Goal: Task Accomplishment & Management: Manage account settings

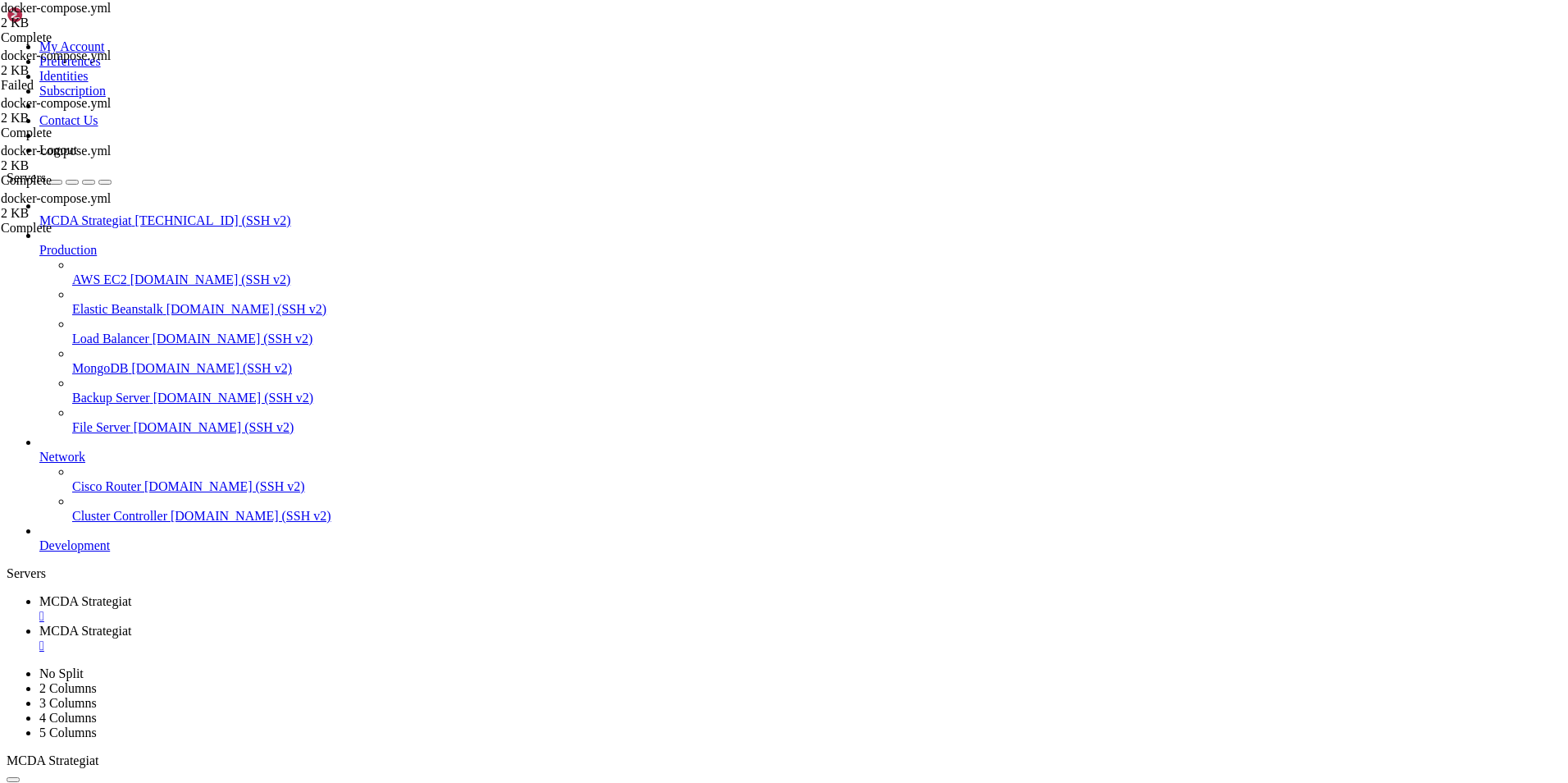
scroll to position [3682, 0]
drag, startPoint x: 891, startPoint y: 1571, endPoint x: 164, endPoint y: 1292, distance: 778.7
copy div "NF Starting tunnel tunnelID=a5c9d8b2-2108-479a-8fff-11aec105ffcf [DATE]T13:35:4…"
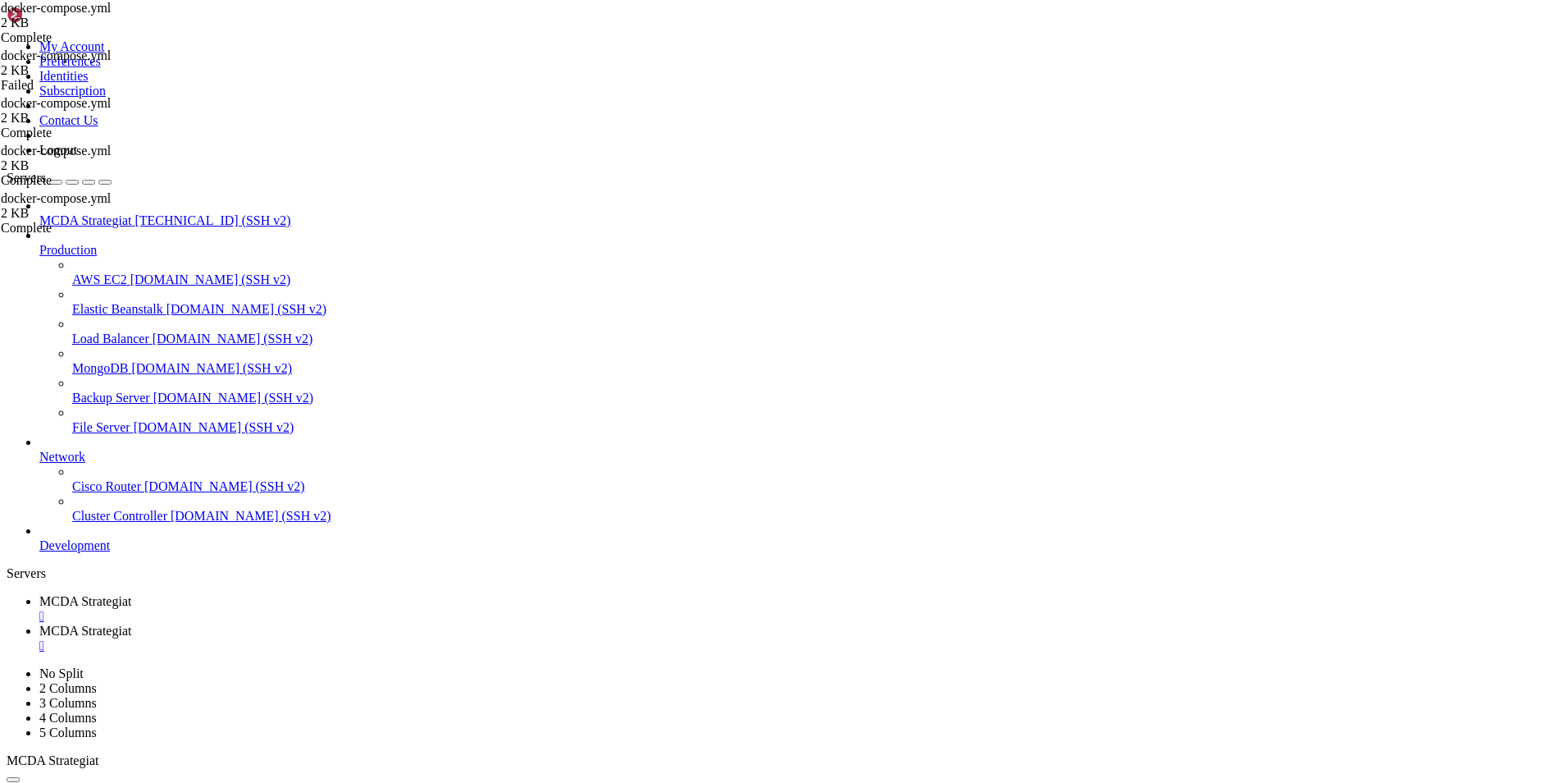
scroll to position [4422, 0]
drag, startPoint x: 801, startPoint y: 1567, endPoint x: 804, endPoint y: 1580, distance: 13.3
click at [424, 624] on link "MCDA Strategiat " at bounding box center [800, 638] width 1522 height 30
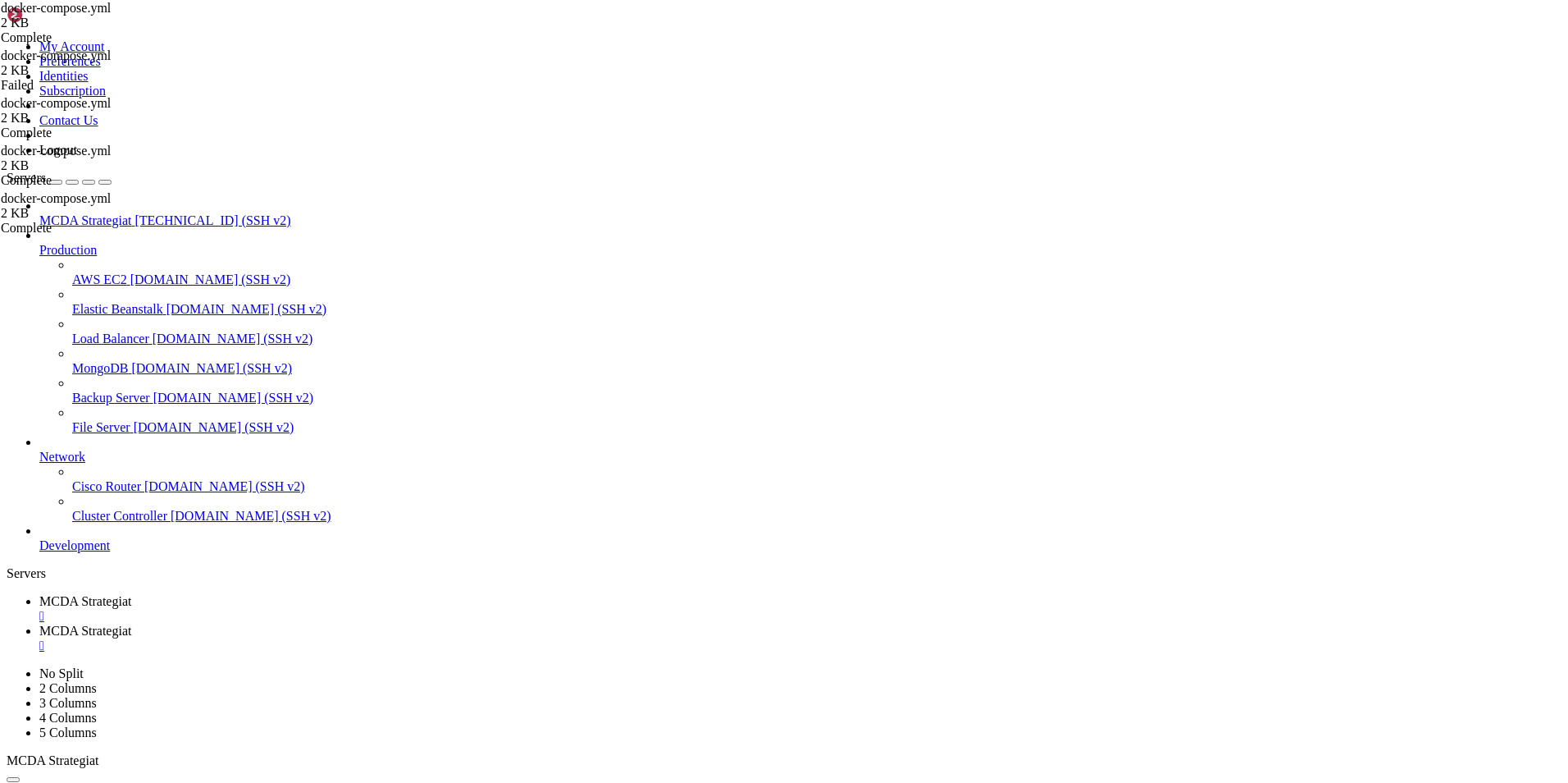
type input "/root/ft_userdata"
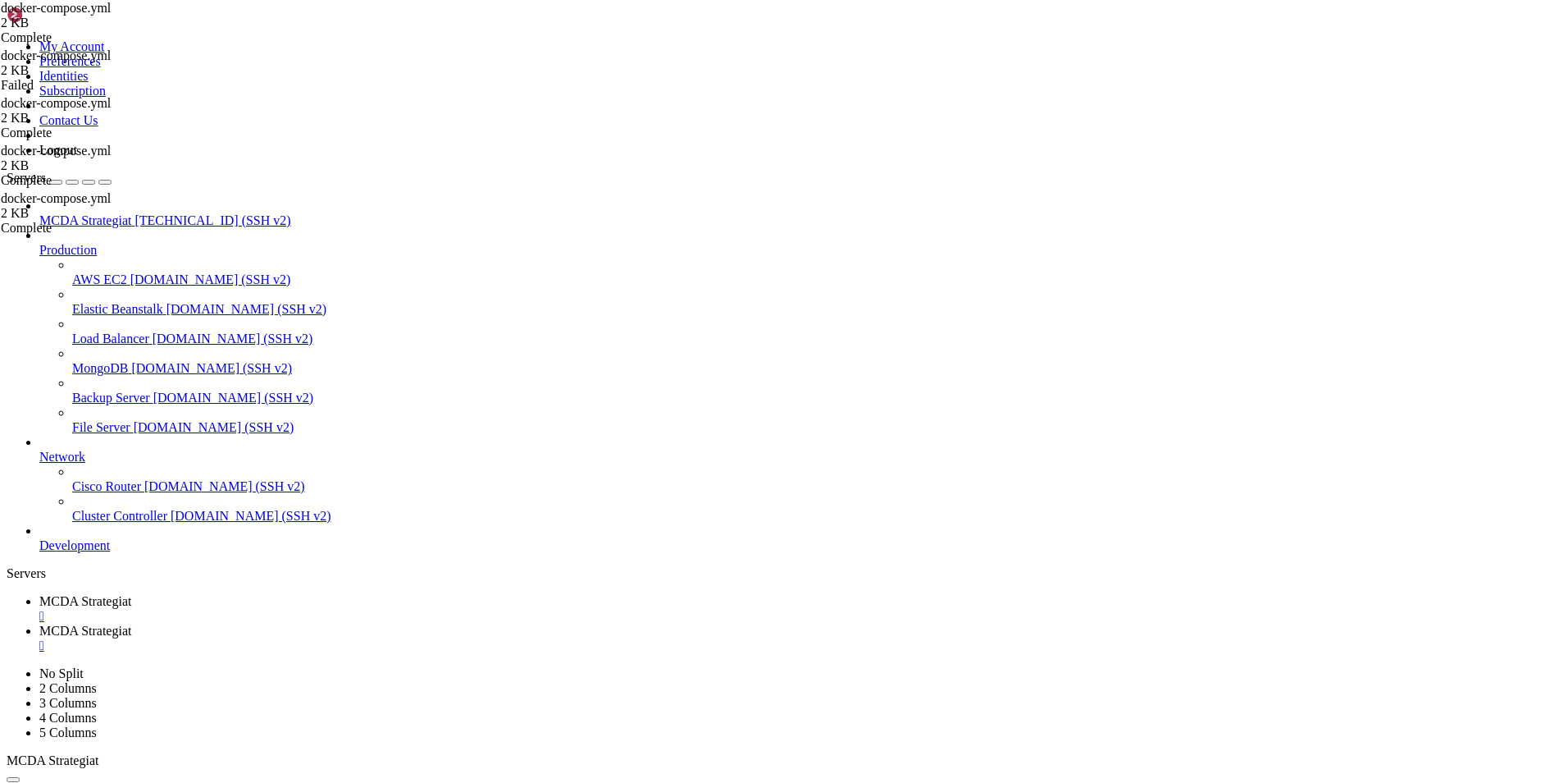
drag, startPoint x: 349, startPoint y: 236, endPoint x: 526, endPoint y: 247, distance: 177.3
type textarea "- TUNNEL_TOKEN=eyJhIjoiMDhjMTE2MjZjZDMyYjU1M2E1NzE4MjdjMjNiODE1ZGIiLCJ0IjoiYTVj…"
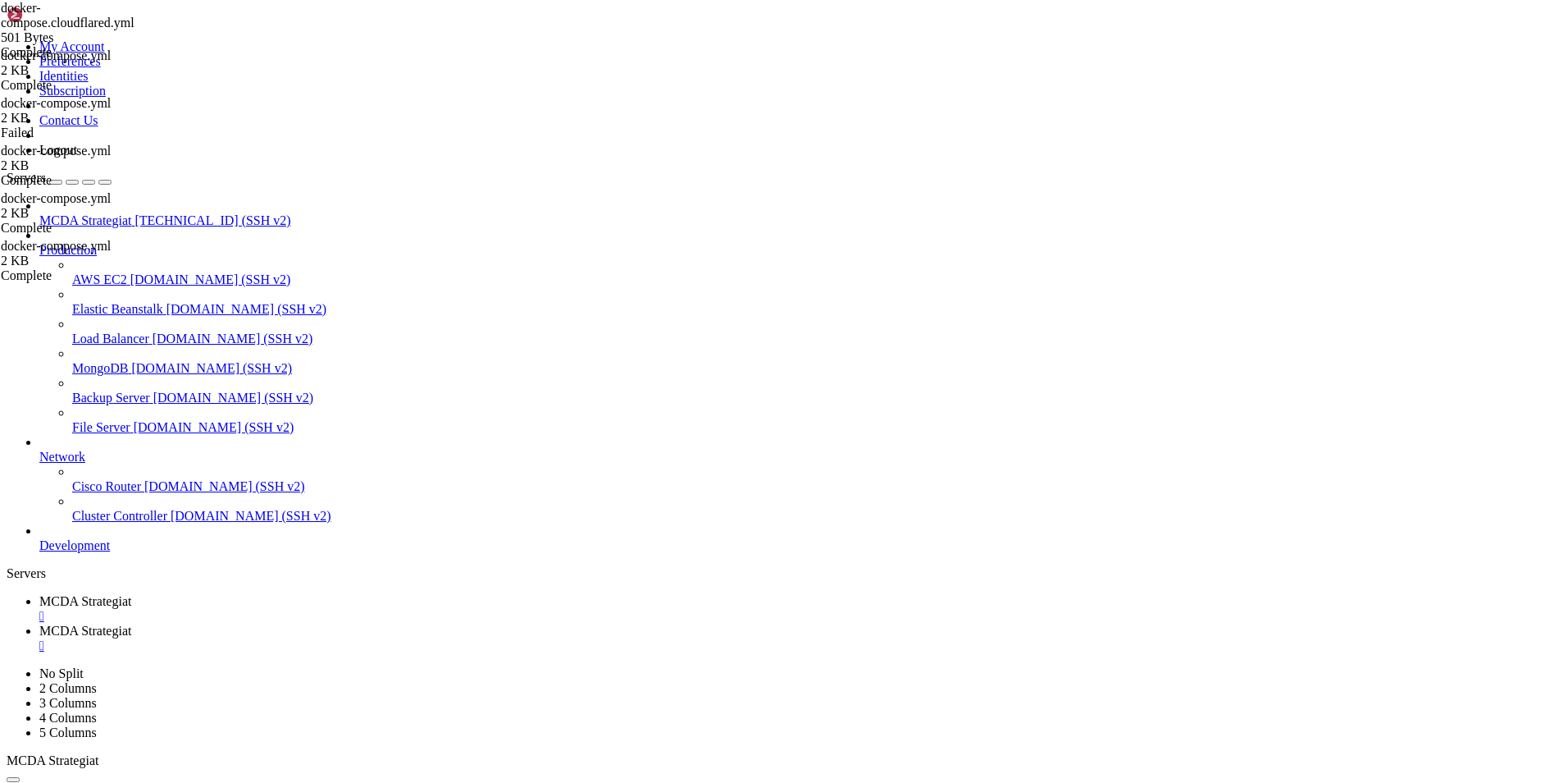
click at [131, 594] on span "MCDA Strategiat" at bounding box center [85, 601] width 92 height 14
drag, startPoint x: 663, startPoint y: 1566, endPoint x: 125, endPoint y: 1258, distance: 619.9
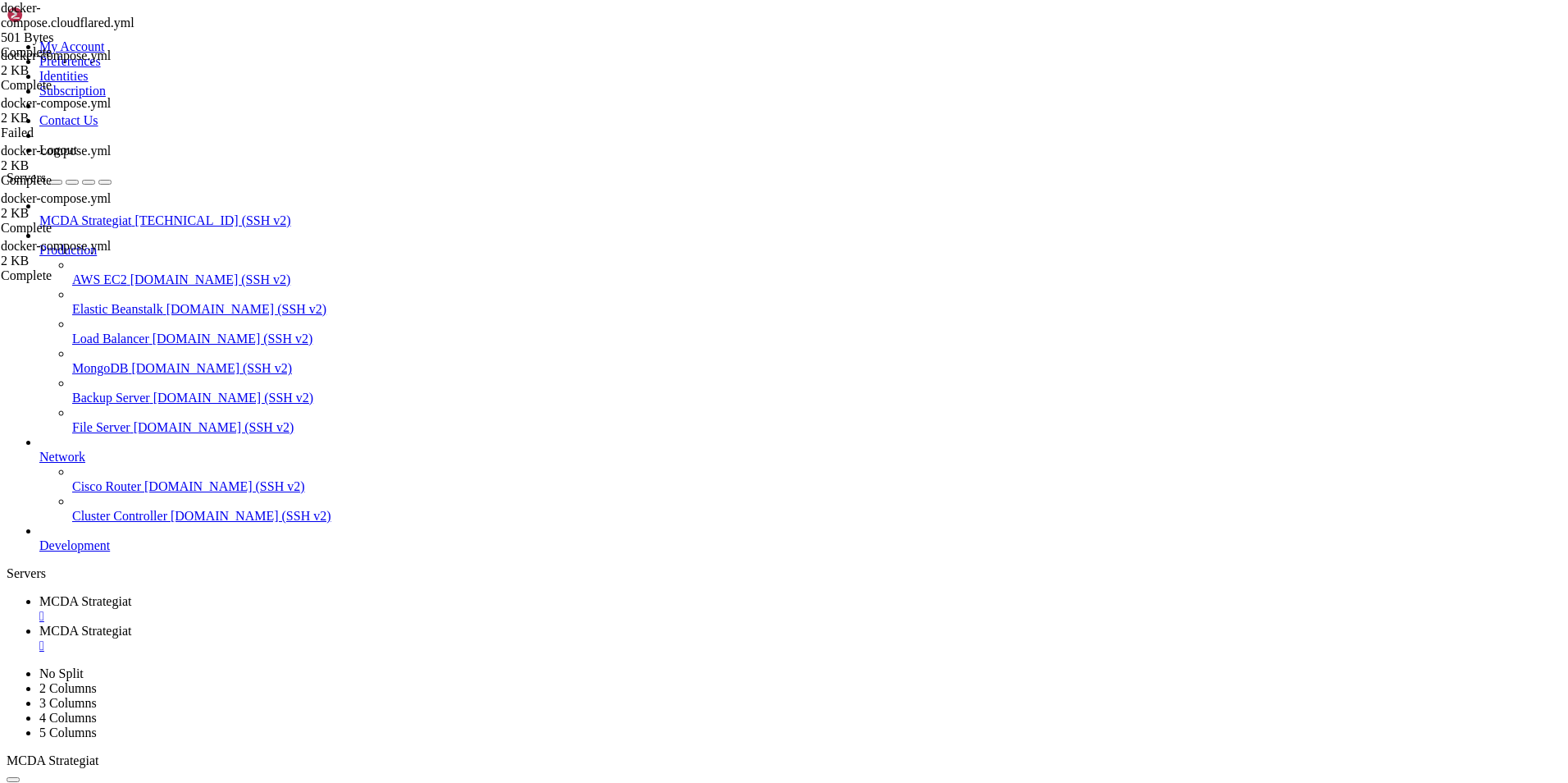
click at [407, 624] on link "MCDA Strategiat " at bounding box center [800, 638] width 1522 height 30
paste textarea "[DATE]T13:44:53Z INF Retrying connection in up to 8s connIndex=0 event=0 ip=[TE…"
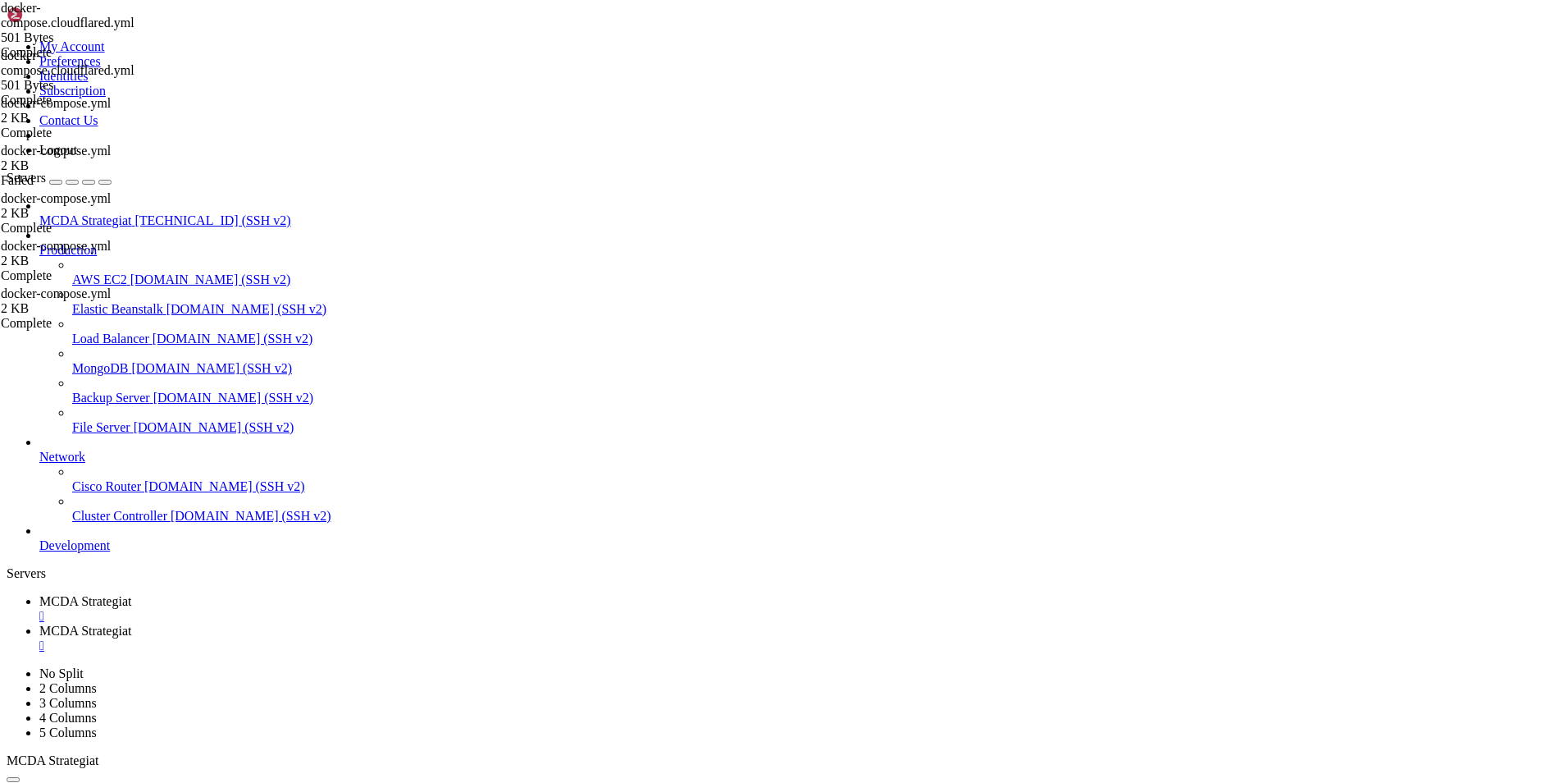
paste textarea "--protocol http2 --edge-ip-version 4"
type textarea "command: tunnel --no-autoupdate run --protocol http2 --edge-ip-version 4"
click at [131, 594] on span "MCDA Strategiat" at bounding box center [85, 601] width 92 height 14
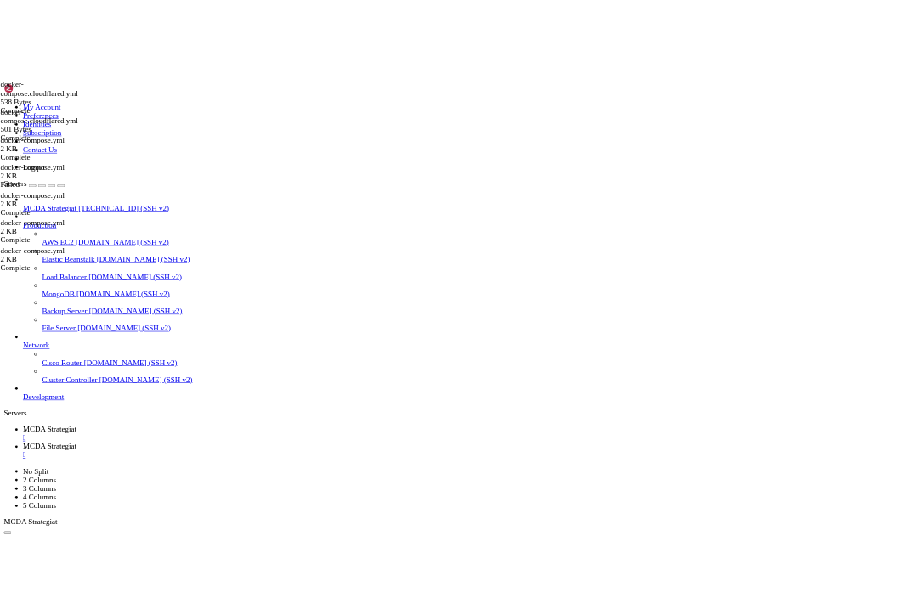
scroll to position [10488, 0]
